Goal: Find specific page/section: Find specific page/section

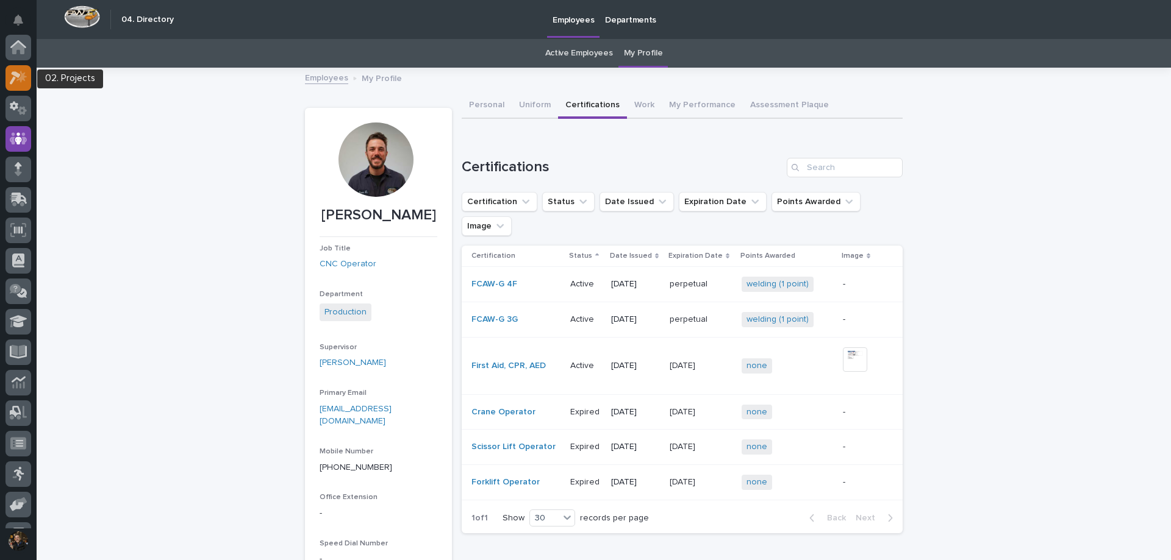
click at [21, 71] on icon at bounding box center [21, 77] width 10 height 12
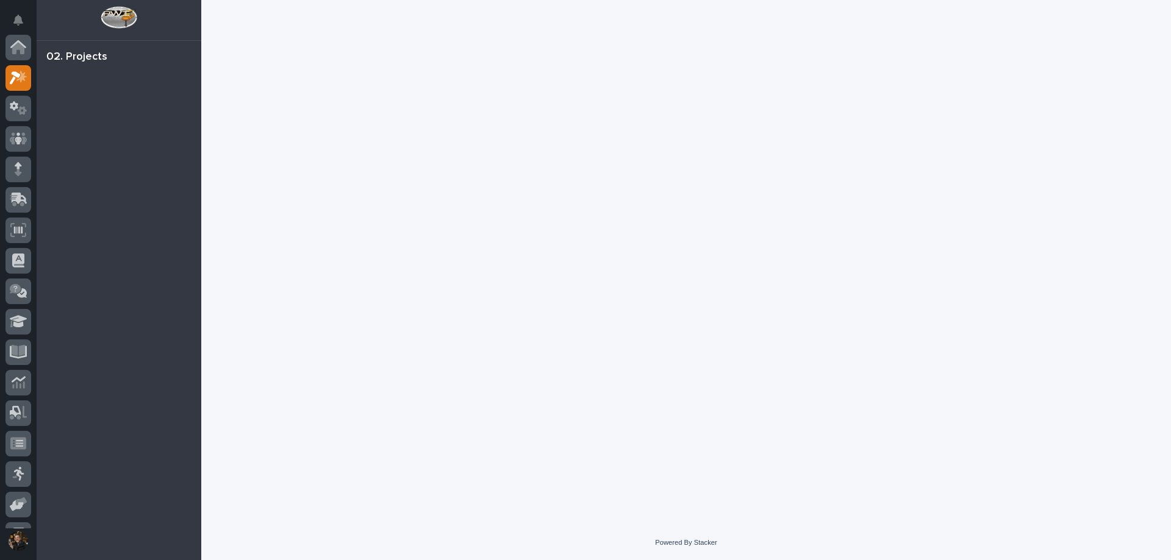
scroll to position [30, 0]
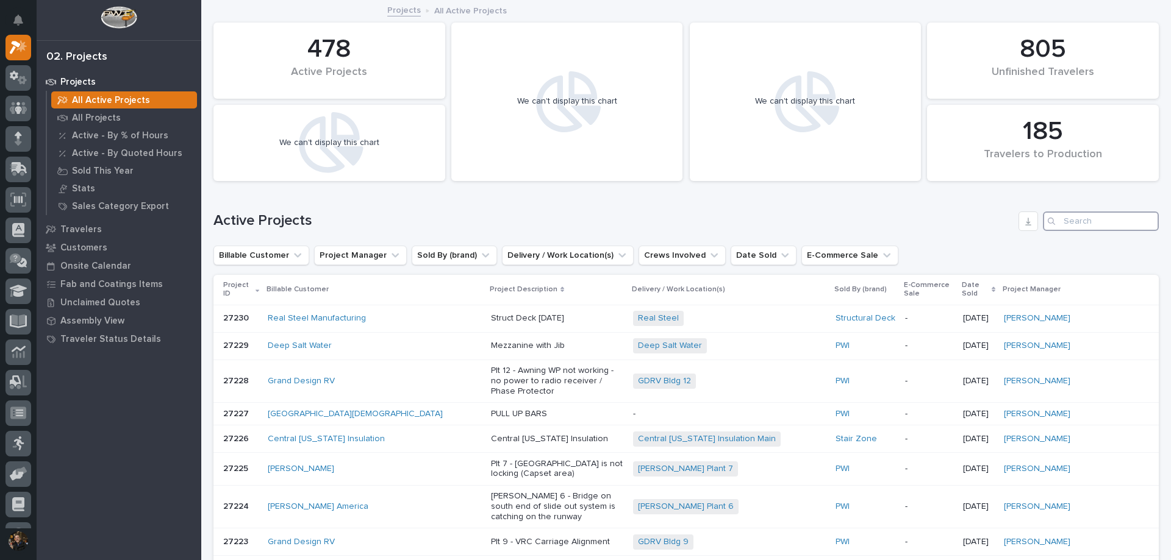
click at [1085, 230] on input "Search" at bounding box center [1101, 222] width 116 height 20
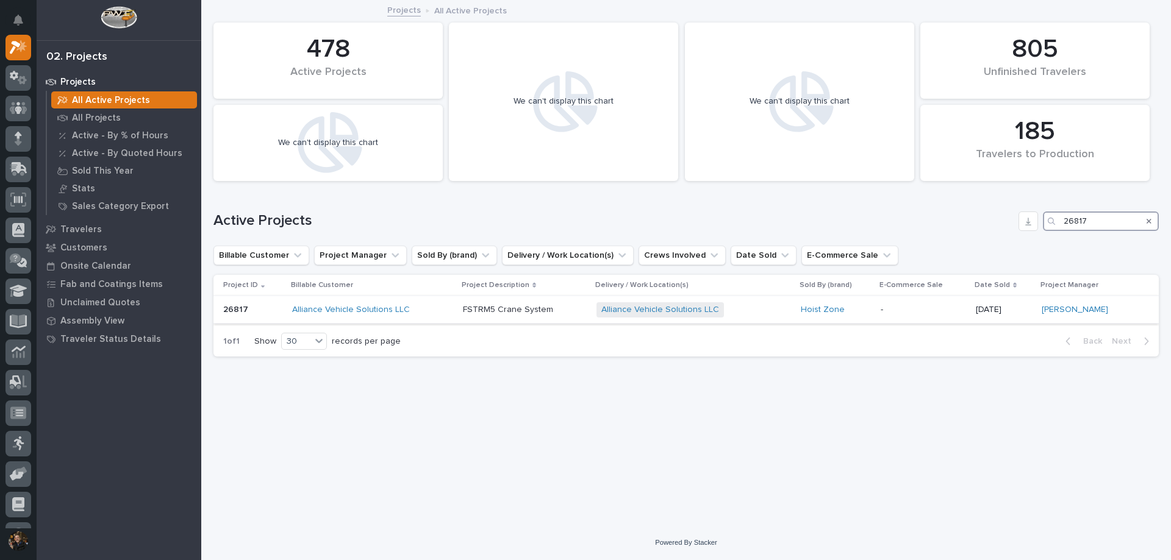
type input "26817"
click at [452, 307] on td "Alliance Vehicle Solutions LLC" at bounding box center [372, 309] width 171 height 27
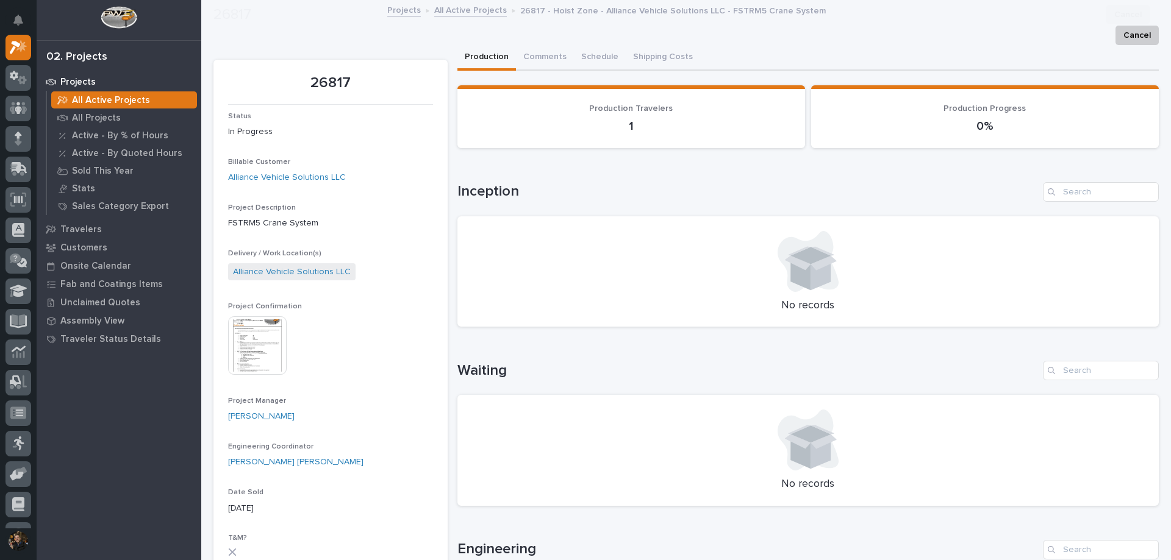
scroll to position [244, 0]
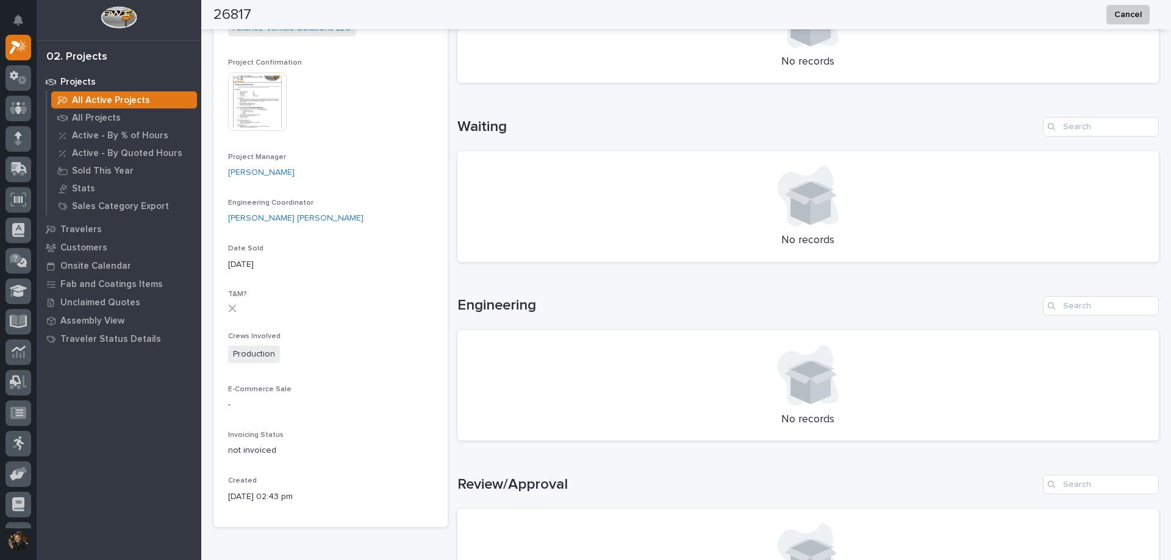
click at [236, 119] on img at bounding box center [257, 102] width 59 height 59
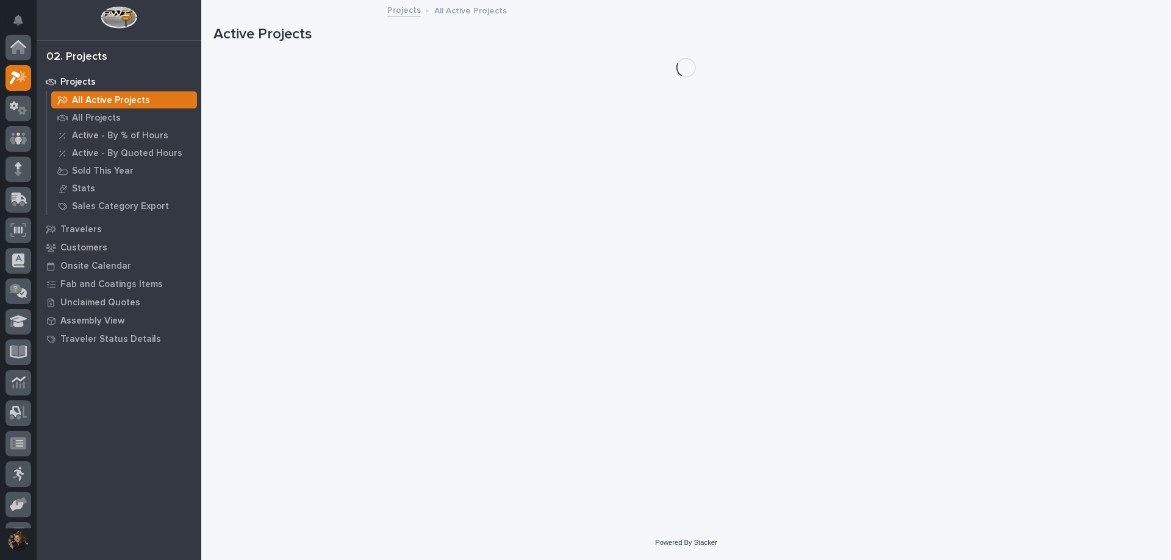
scroll to position [30, 0]
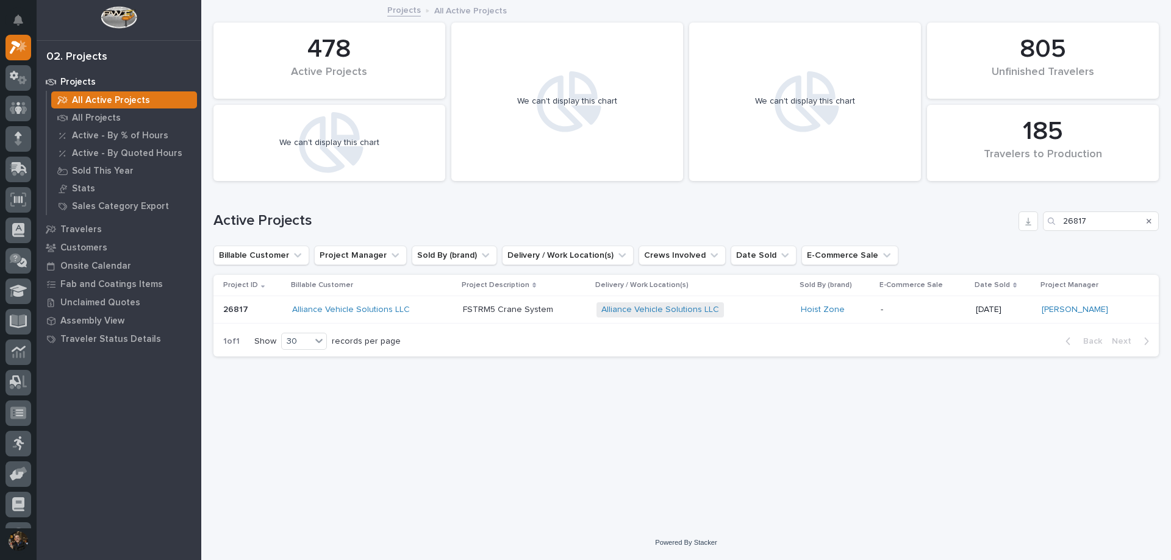
click at [754, 316] on div "Alliance Vehicle Solutions LLC + 0" at bounding box center [693, 309] width 195 height 15
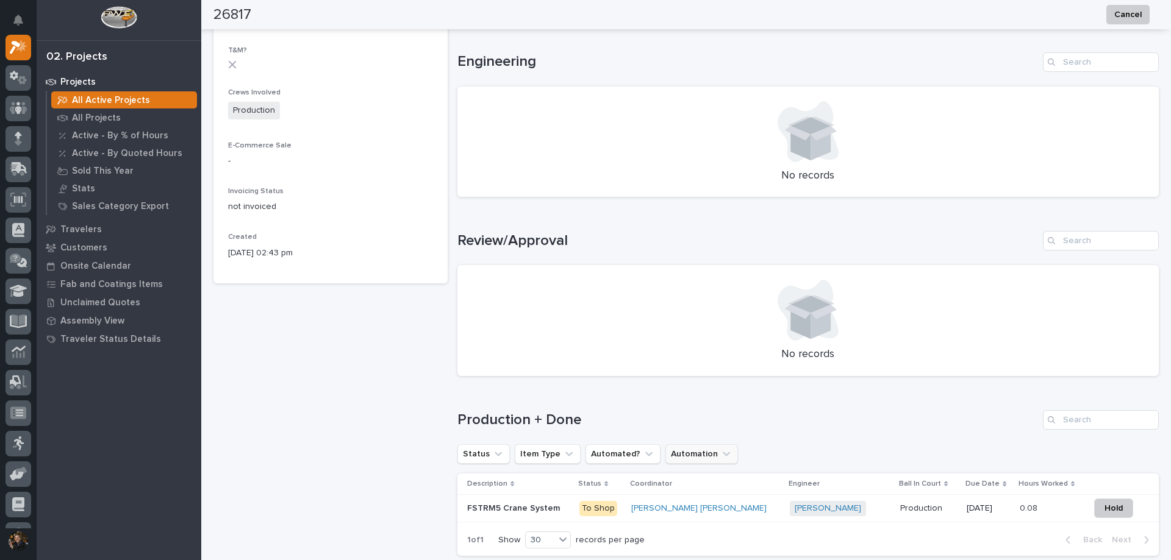
scroll to position [671, 0]
